Goal: Information Seeking & Learning: Understand process/instructions

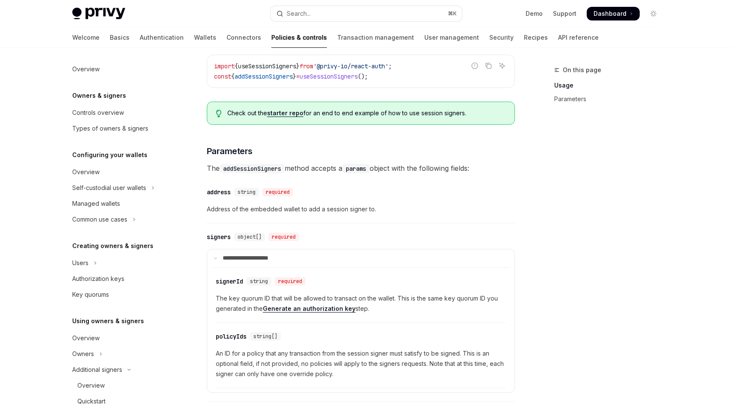
scroll to position [358, 0]
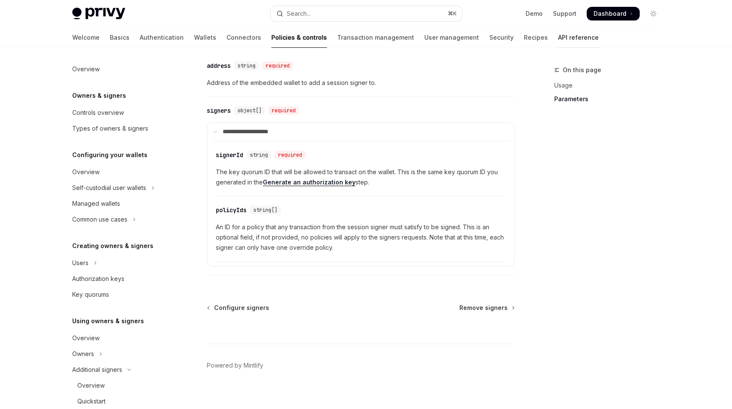
click at [558, 34] on link "API reference" at bounding box center [578, 37] width 41 height 21
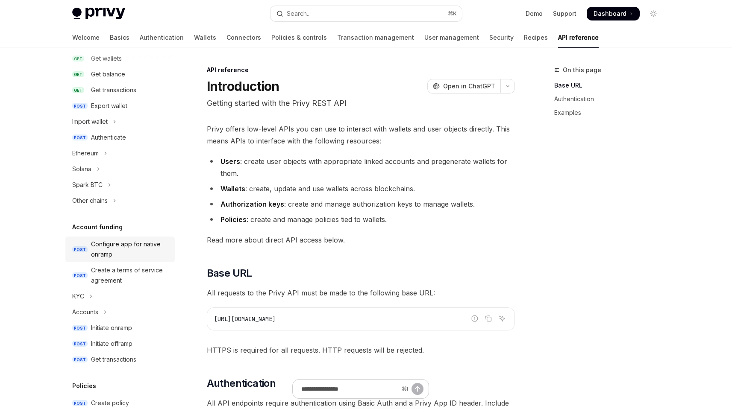
scroll to position [153, 0]
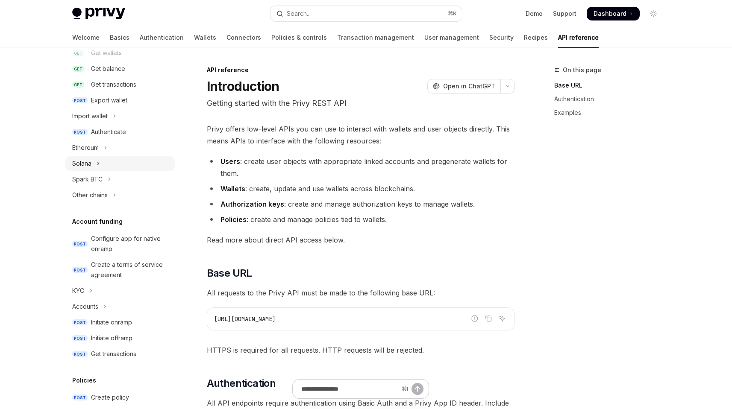
click at [106, 166] on button "Solana" at bounding box center [119, 163] width 109 height 15
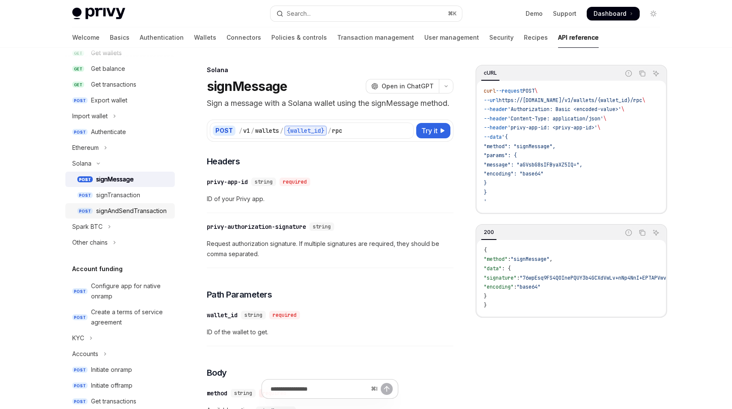
click at [120, 205] on link "POST signAndSendTransaction" at bounding box center [119, 210] width 109 height 15
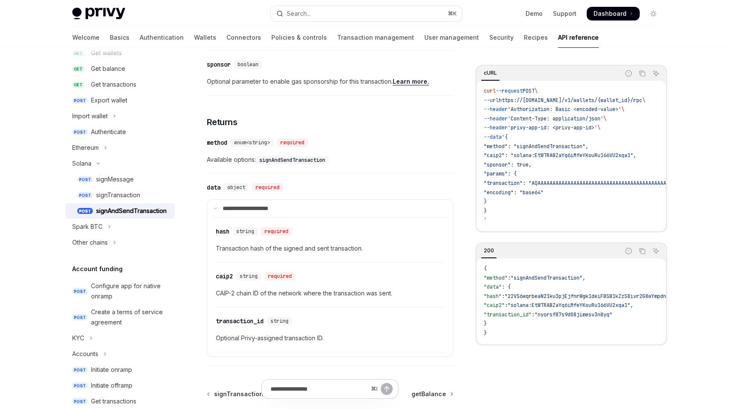
scroll to position [565, 0]
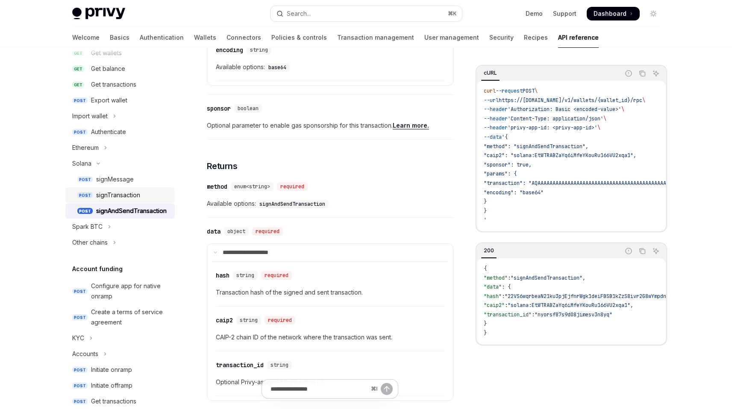
click at [142, 201] on link "POST signTransaction" at bounding box center [119, 195] width 109 height 15
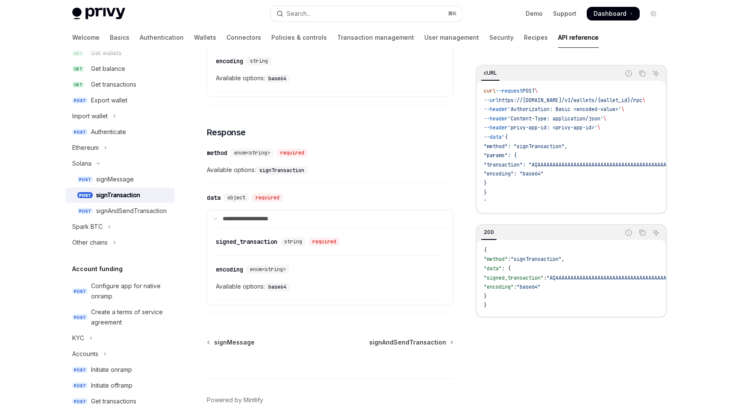
scroll to position [522, 0]
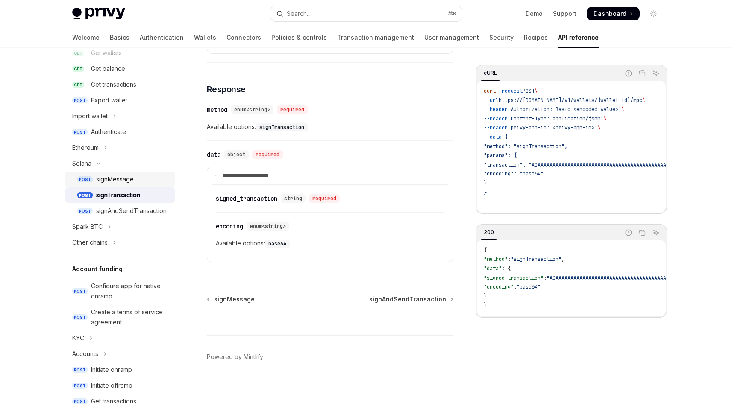
click at [122, 184] on div "signMessage" at bounding box center [115, 179] width 38 height 10
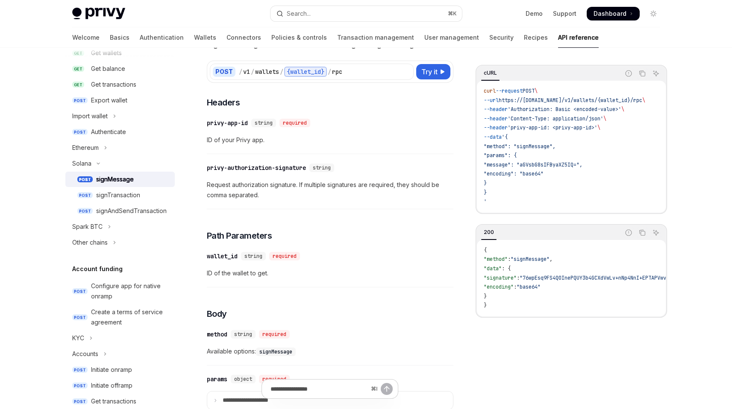
scroll to position [48, 0]
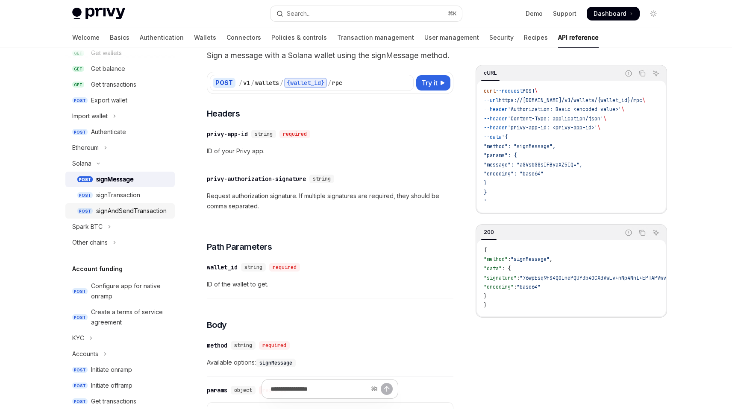
click at [120, 214] on div "signAndSendTransaction" at bounding box center [131, 211] width 70 height 10
type textarea "*"
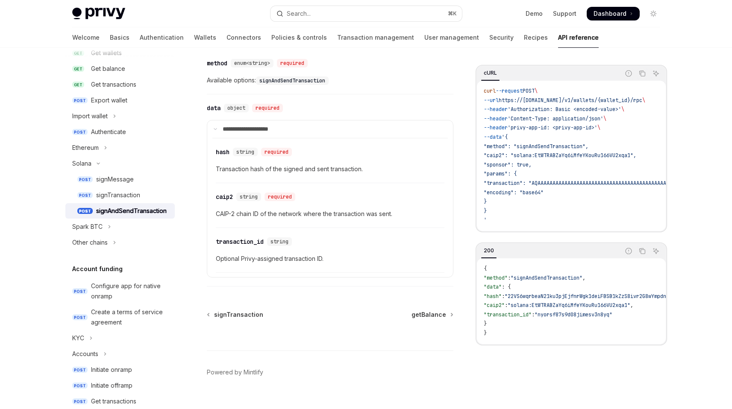
scroll to position [683, 0]
